Goal: Task Accomplishment & Management: Complete application form

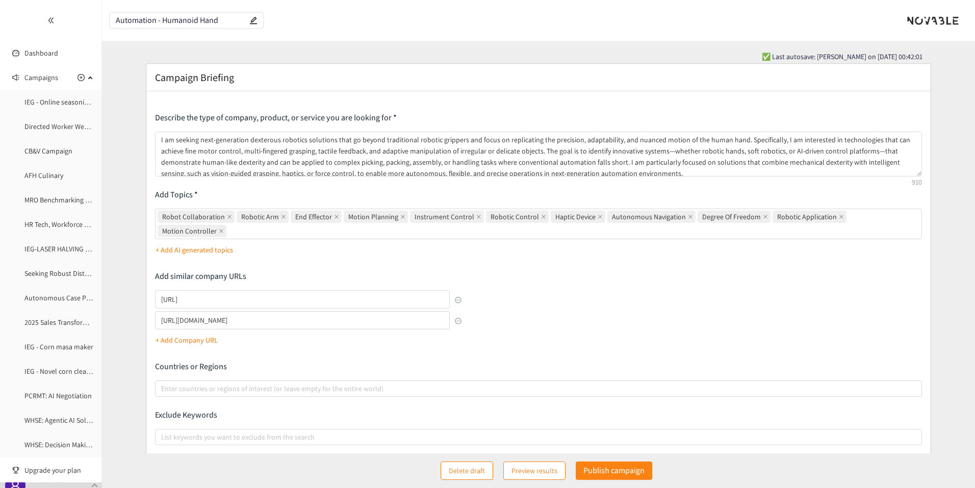
scroll to position [83, 0]
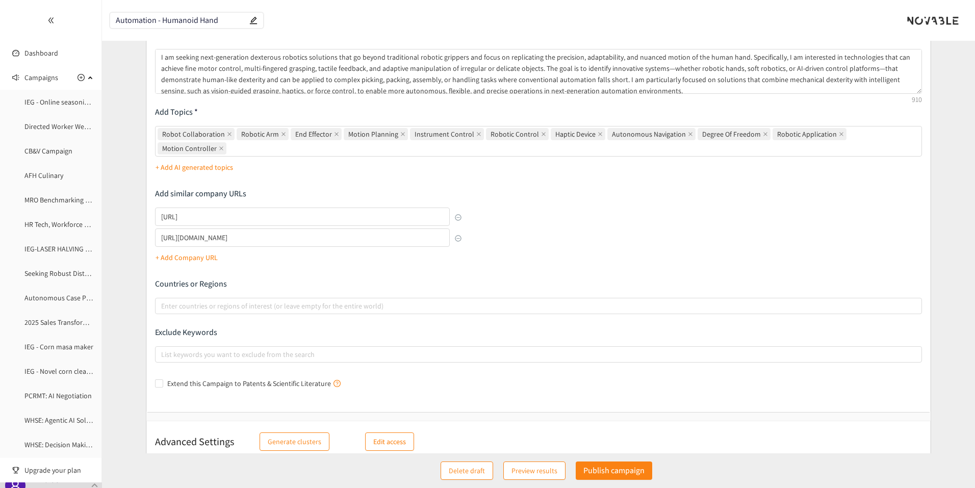
click at [621, 468] on p "Publish campaign" at bounding box center [614, 470] width 61 height 13
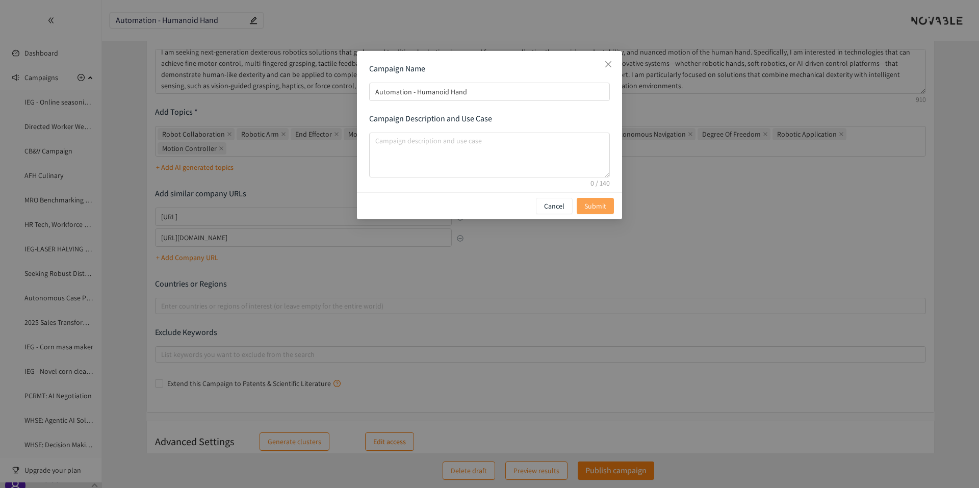
click at [604, 206] on span "Submit" at bounding box center [596, 205] width 22 height 11
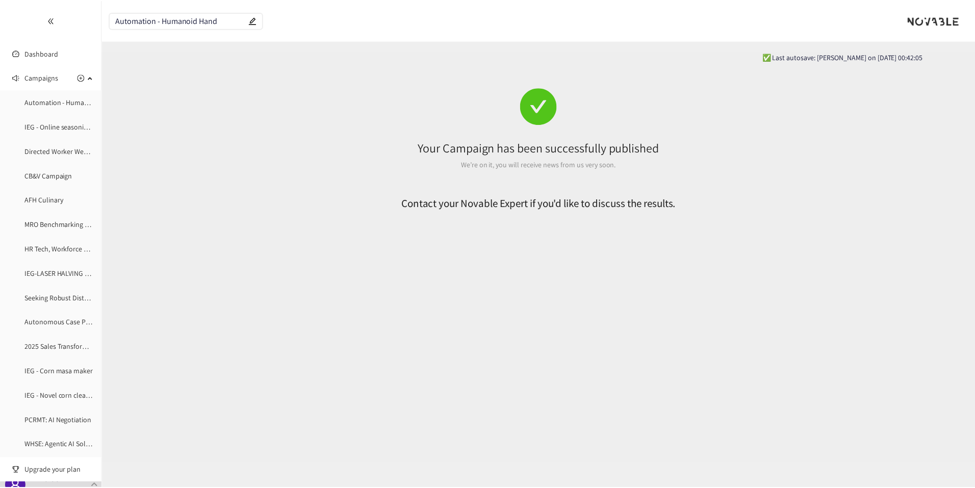
scroll to position [0, 0]
click at [78, 78] on icon "plus-circle" at bounding box center [81, 77] width 7 height 7
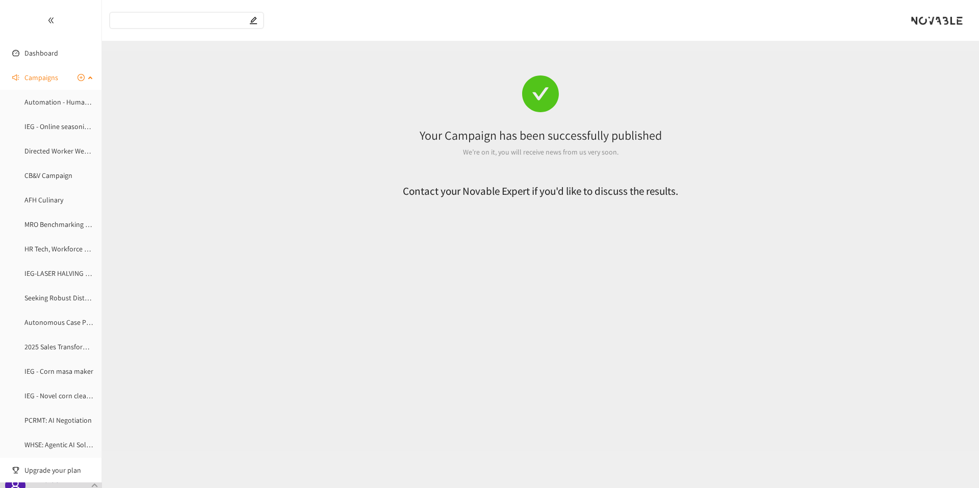
click at [78, 78] on icon "plus-circle" at bounding box center [81, 77] width 7 height 7
click at [78, 77] on icon "plus-circle" at bounding box center [81, 77] width 7 height 7
click at [47, 20] on icon "double-left" at bounding box center [50, 20] width 7 height 7
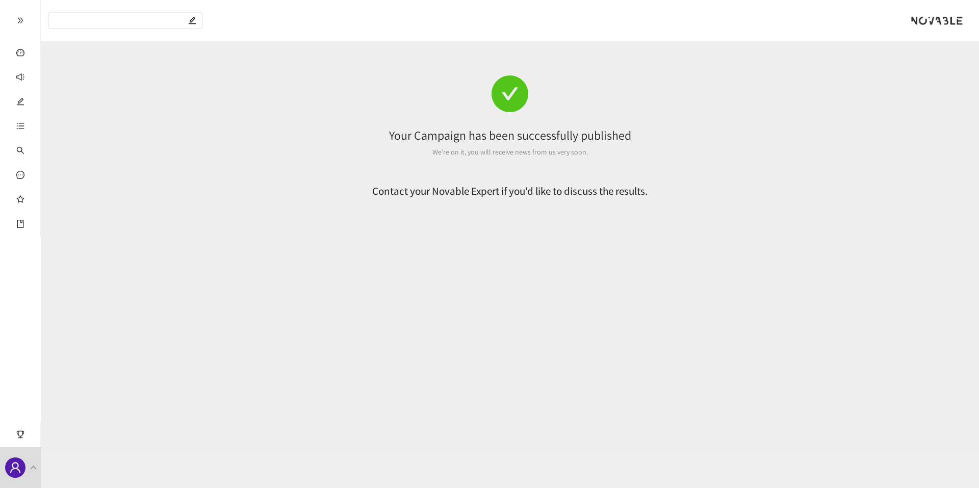
click at [21, 24] on div at bounding box center [20, 20] width 40 height 41
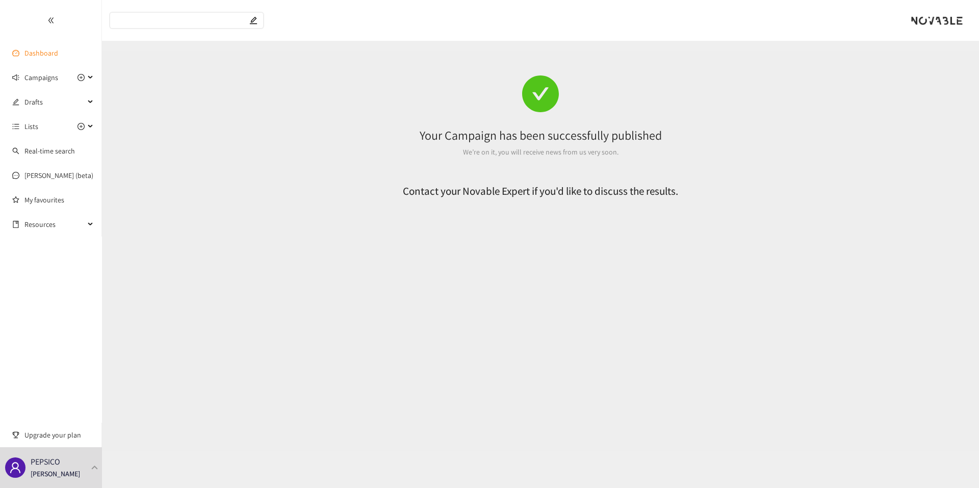
click at [24, 48] on link "Dashboard" at bounding box center [41, 52] width 34 height 9
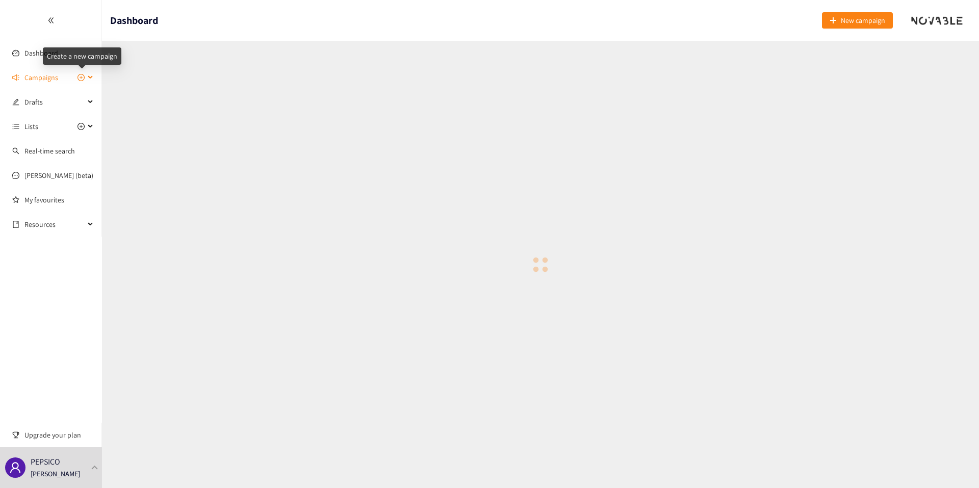
click at [78, 80] on icon "plus-circle" at bounding box center [81, 77] width 7 height 7
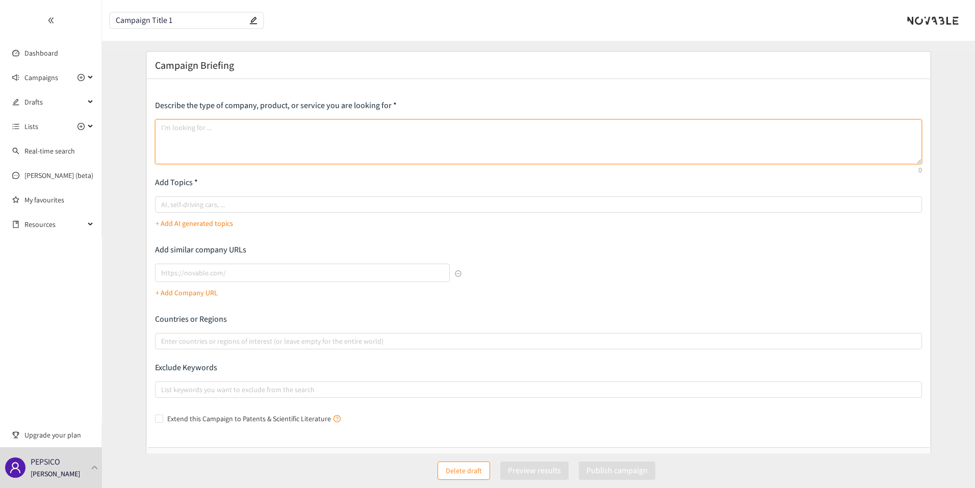
click at [215, 144] on textarea at bounding box center [539, 141] width 768 height 45
paste textarea "I am looking for robotics integrators and innovation partners—ranging from comm…"
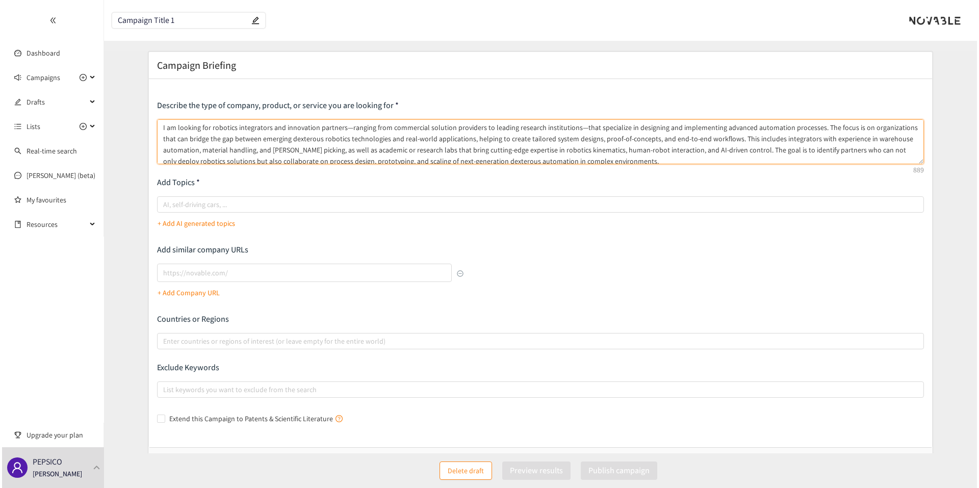
scroll to position [2, 0]
type textarea "I am looking for robotics integrators and innovation partners—ranging from comm…"
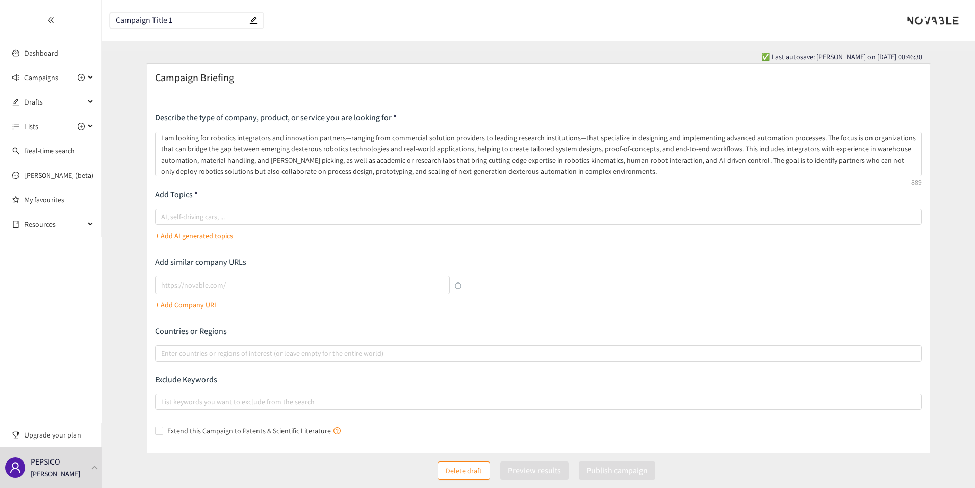
click at [177, 24] on input "Campaign Title 1" at bounding box center [182, 20] width 132 height 9
click at [187, 213] on div at bounding box center [534, 217] width 752 height 12
type input "Robotics Intigrator"
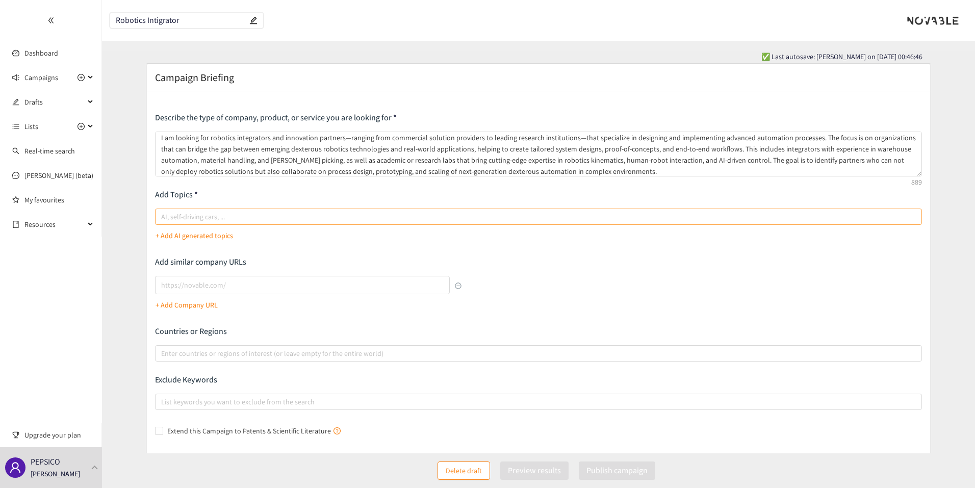
click at [163, 213] on input "AI, self-driving cars, ..." at bounding box center [162, 217] width 2 height 12
click at [195, 233] on p "+ Add AI generated topics" at bounding box center [195, 235] width 78 height 11
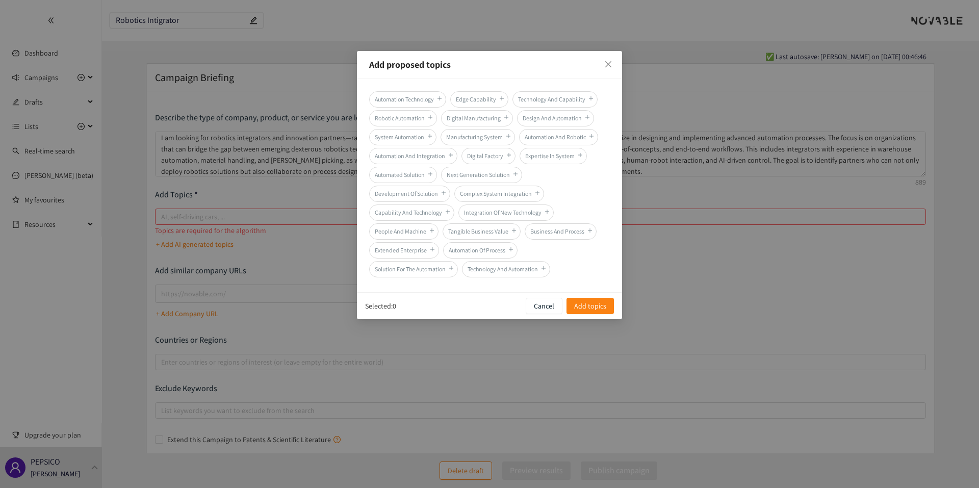
click at [435, 99] on span "Automation Technology" at bounding box center [407, 99] width 77 height 16
click at [424, 122] on span "Robotic Automation" at bounding box center [403, 118] width 68 height 16
click at [565, 119] on span "Design And Automation" at bounding box center [555, 118] width 77 height 16
click at [425, 139] on span "System Automation" at bounding box center [402, 137] width 67 height 16
click at [544, 140] on span "Automation And Robotic" at bounding box center [558, 137] width 79 height 16
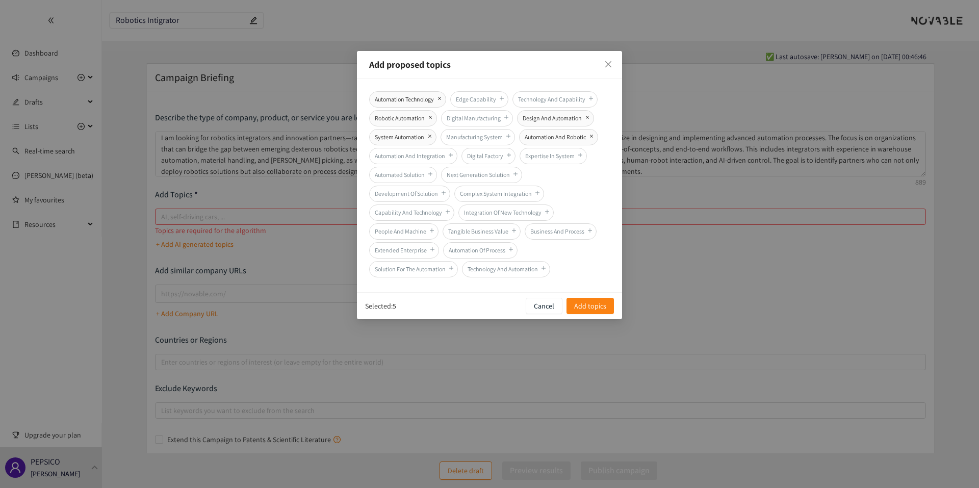
click at [446, 151] on span "Automation And Integration" at bounding box center [413, 156] width 88 height 16
click at [454, 176] on span "Next Generation Solution" at bounding box center [481, 175] width 81 height 16
click at [440, 198] on span "Development Of Solution" at bounding box center [409, 194] width 81 height 16
click at [600, 304] on span "Add topics" at bounding box center [590, 305] width 32 height 11
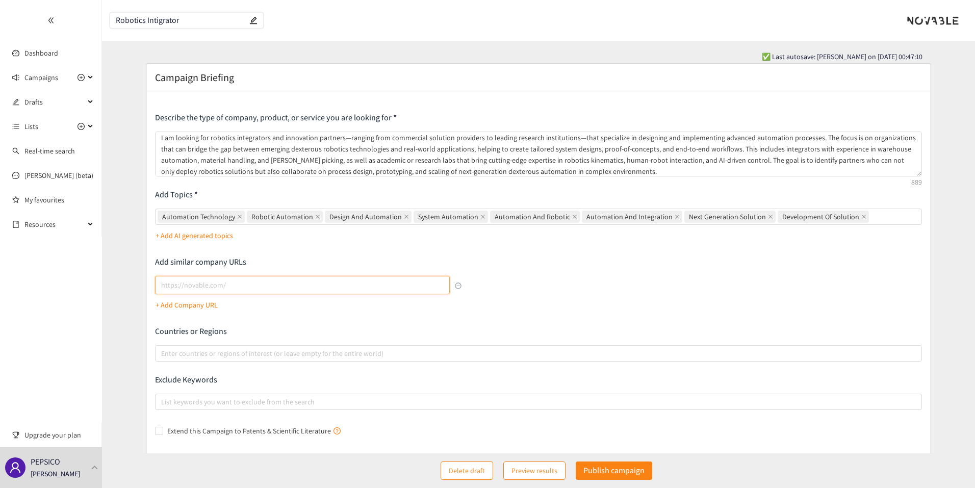
click at [234, 288] on input "lookalikes url" at bounding box center [302, 285] width 295 height 18
paste input "[URL][DOMAIN_NAME]"
type input "[URL][DOMAIN_NAME]"
click at [616, 478] on button "Publish campaign" at bounding box center [614, 471] width 77 height 18
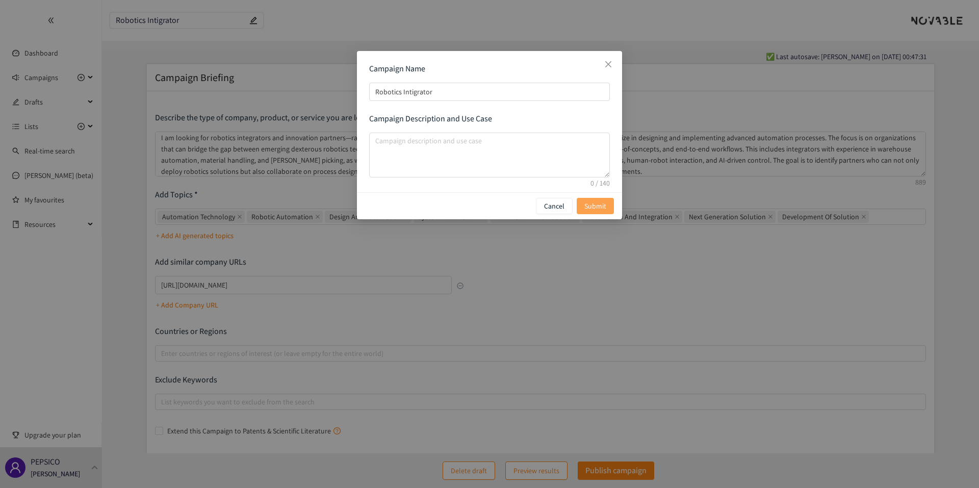
click at [609, 202] on button "Submit" at bounding box center [595, 206] width 37 height 16
